Goal: Find specific page/section: Find specific page/section

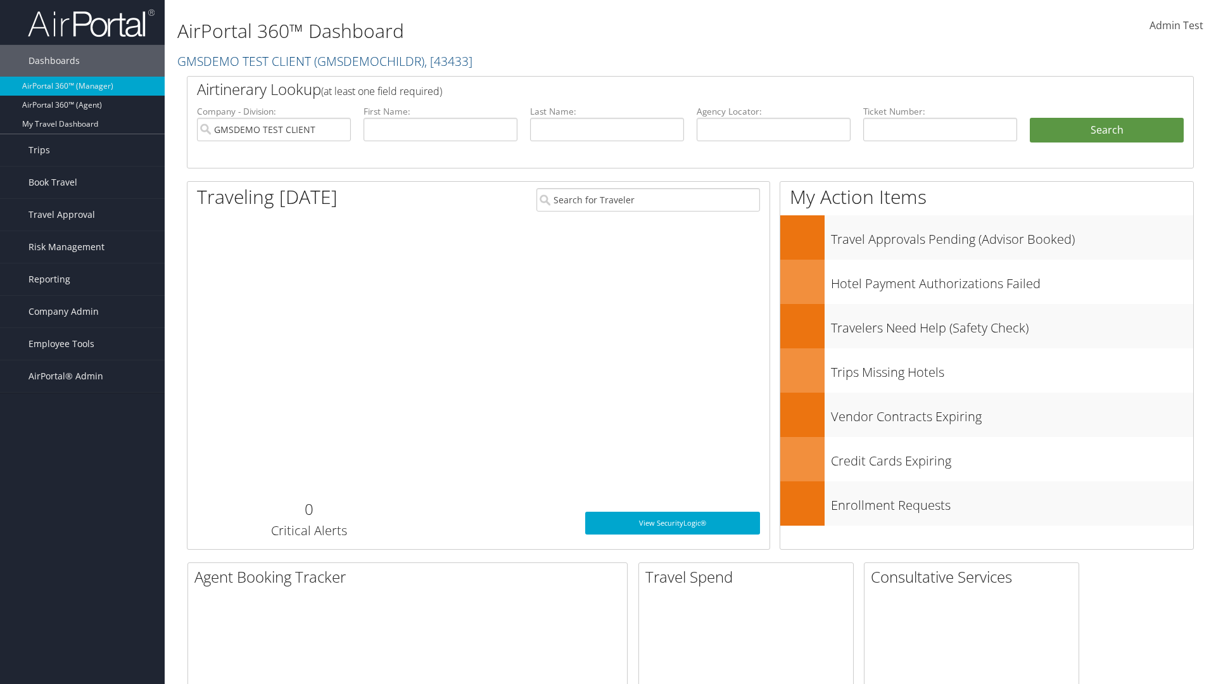
click at [82, 312] on span "Company Admin" at bounding box center [63, 312] width 70 height 32
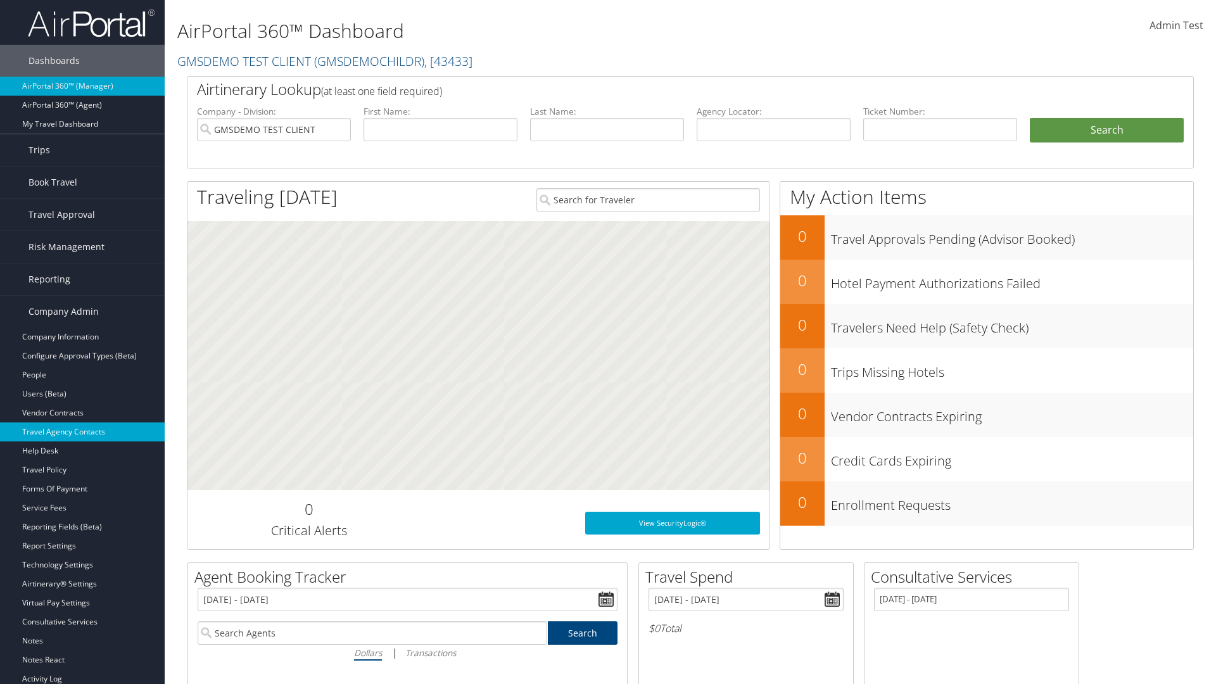
click at [82, 432] on link "Travel Agency Contacts" at bounding box center [82, 431] width 165 height 19
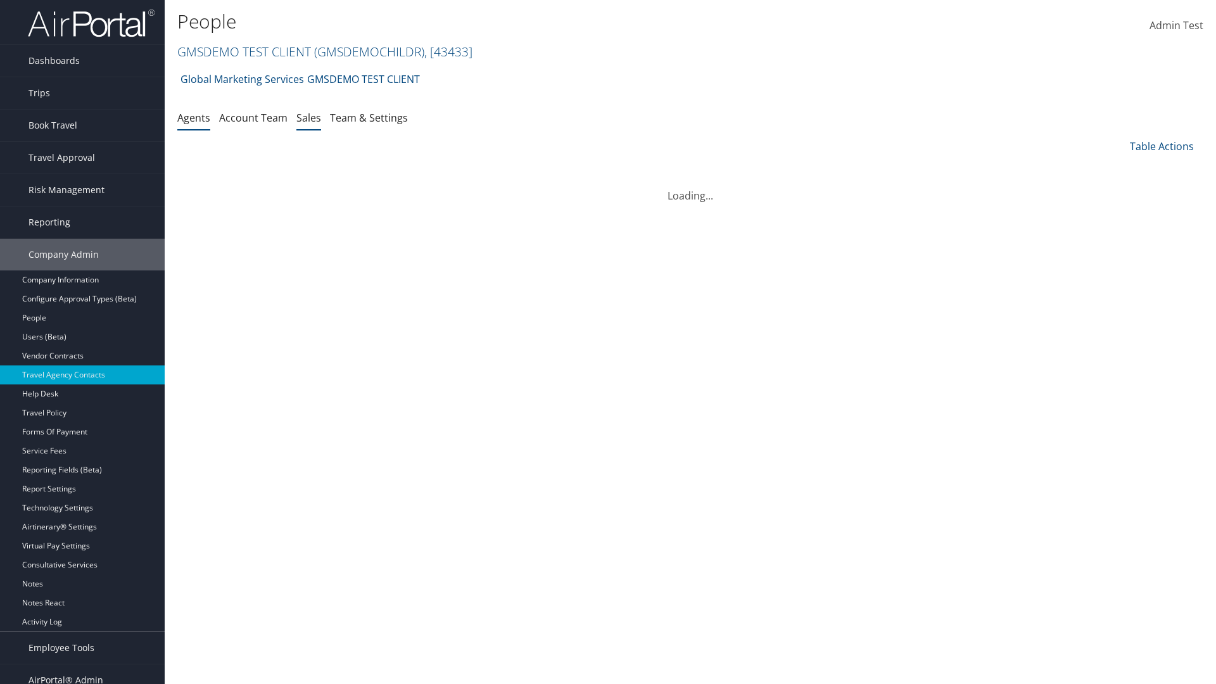
click at [308, 117] on link "Sales" at bounding box center [308, 118] width 25 height 14
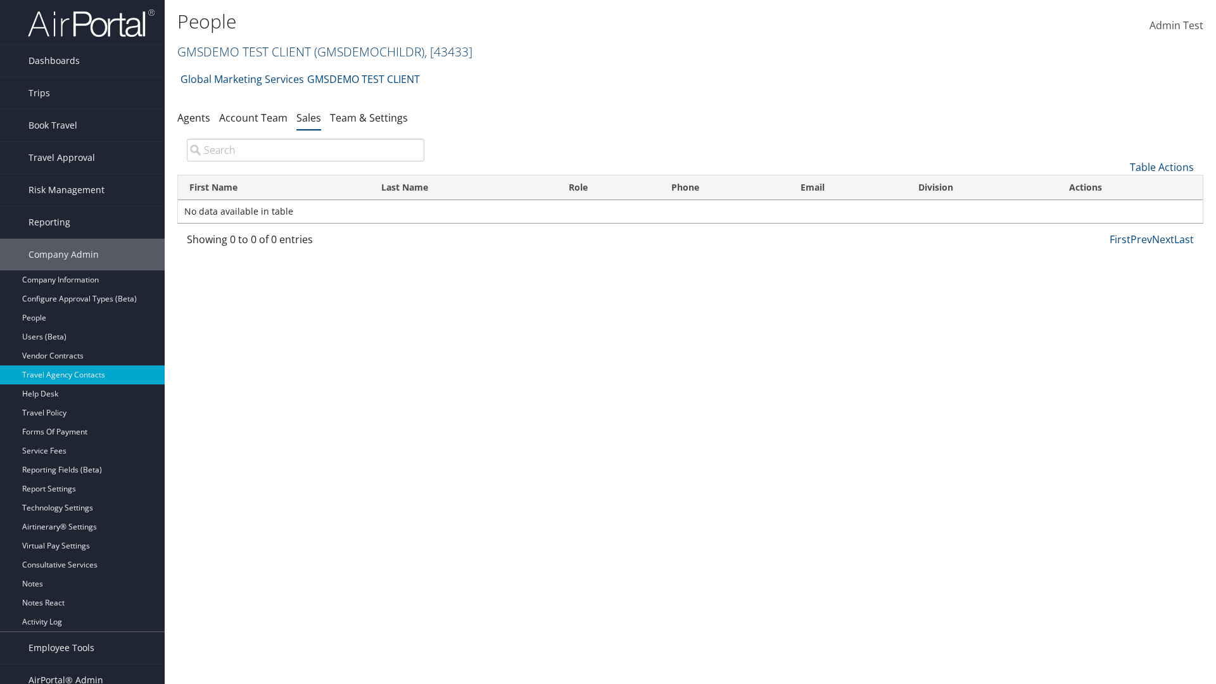
click at [243, 51] on link "GMSDEMO TEST CLIENT ( GMSDEMOCHILDR ) , [ 43433 ]" at bounding box center [324, 51] width 295 height 17
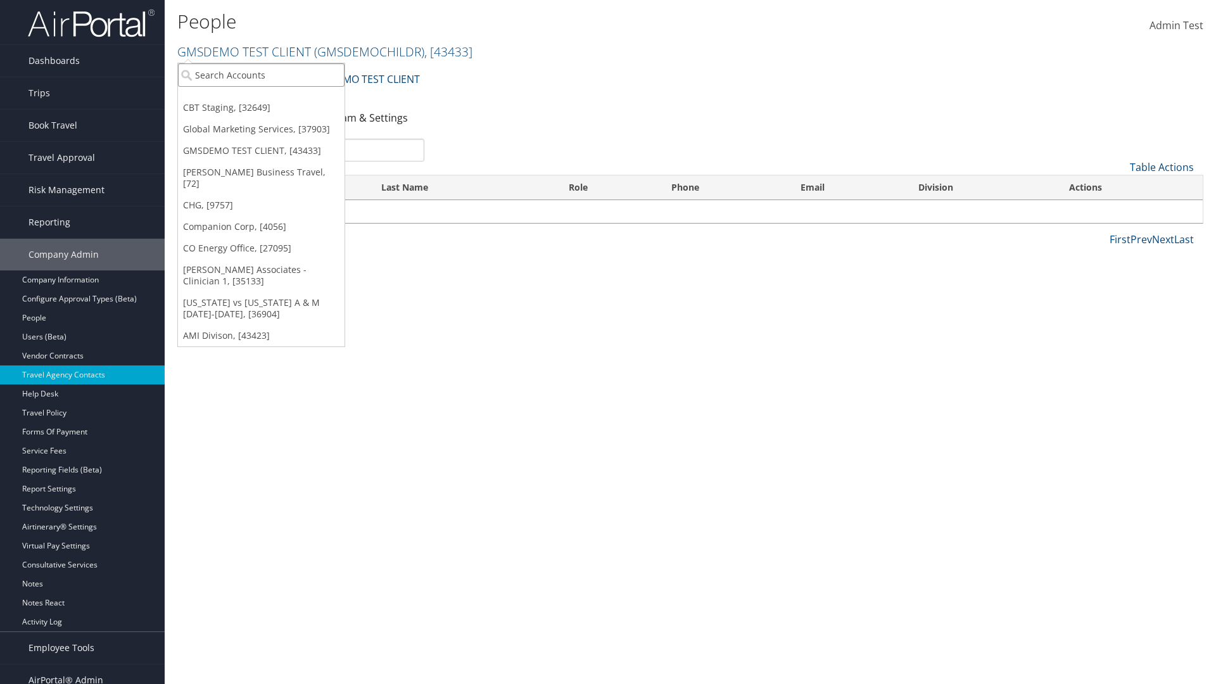
click at [261, 75] on input "search" at bounding box center [261, 74] width 167 height 23
type input "Global Marketing Services"
